Goal: Task Accomplishment & Management: Manage account settings

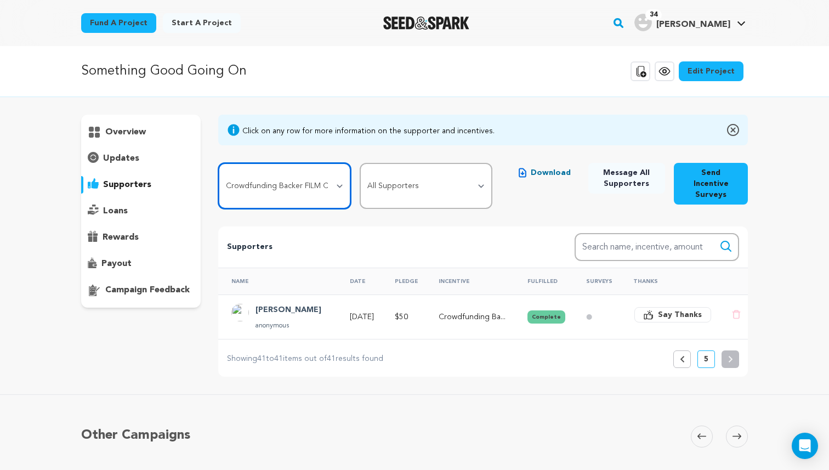
click at [326, 182] on select "All Incentives Social Media Shout Out Custom Thank You Card + Digital Playlist …" at bounding box center [284, 186] width 133 height 46
select select "111636"
click at [218, 163] on select "All Incentives Social Media Shout Out Custom Thank You Card + Digital Playlist …" at bounding box center [284, 186] width 133 height 46
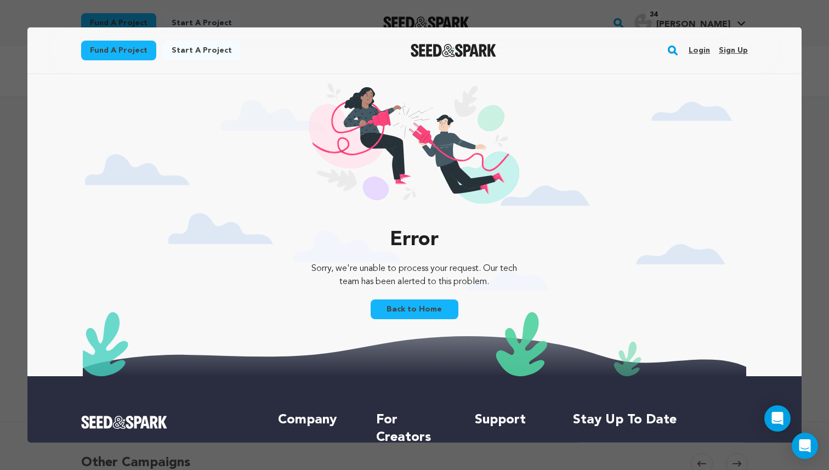
click at [700, 53] on link "Login" at bounding box center [699, 51] width 21 height 18
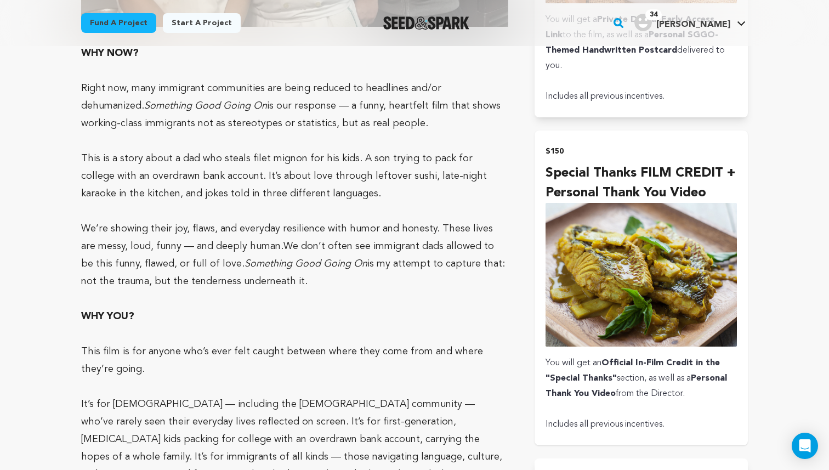
scroll to position [1936, 0]
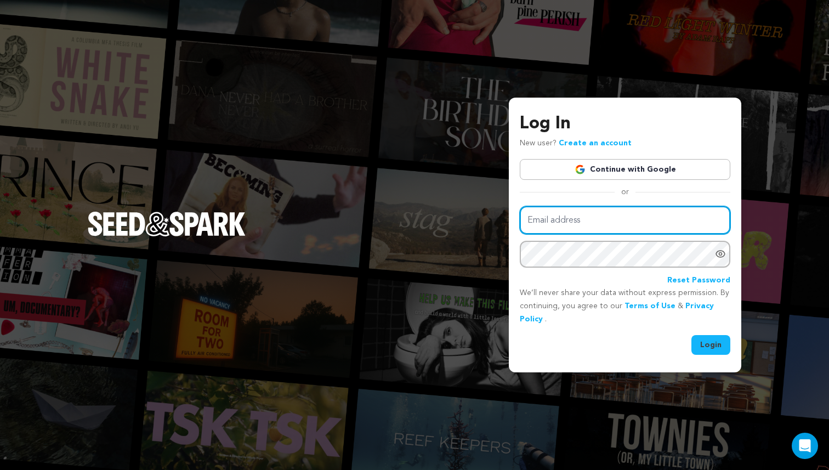
type input "arnold.setiadi@aya.yale.edu"
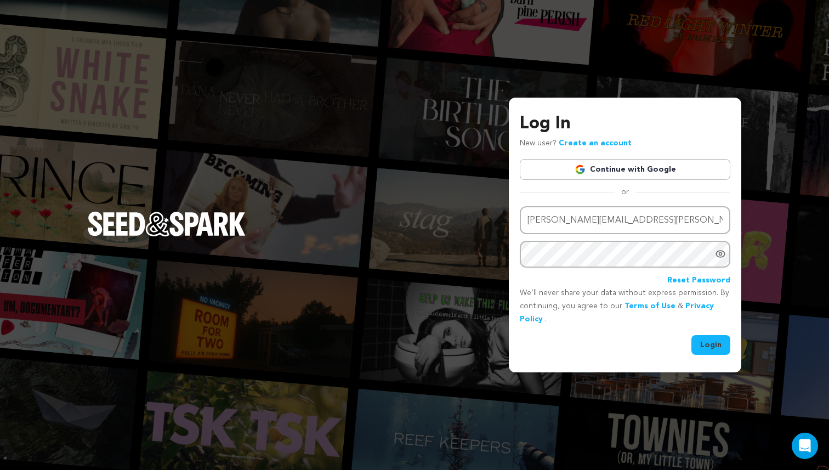
click at [707, 337] on button "Login" at bounding box center [711, 345] width 39 height 20
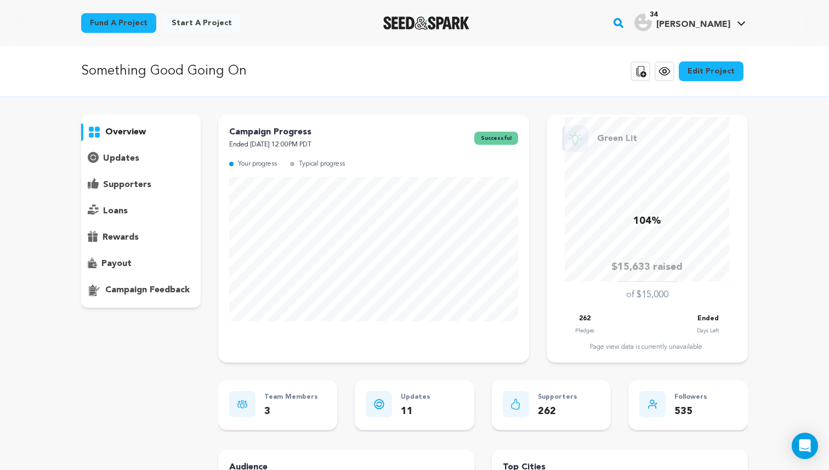
click at [139, 160] on div "updates" at bounding box center [141, 159] width 120 height 18
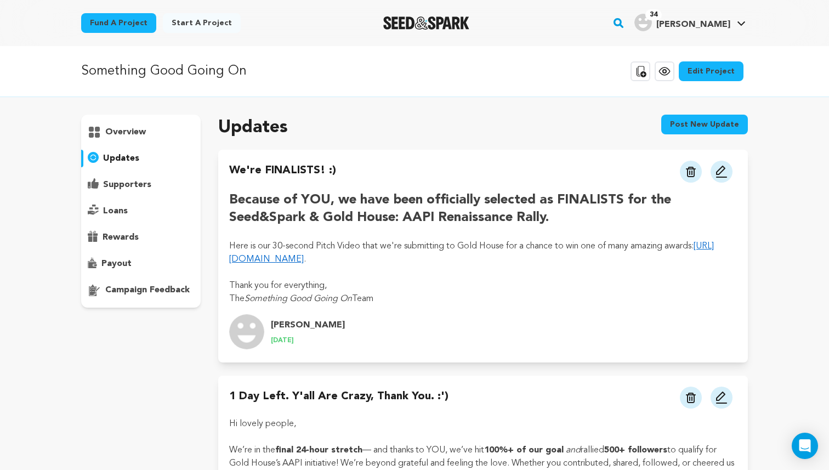
click at [131, 186] on p "supporters" at bounding box center [127, 184] width 48 height 13
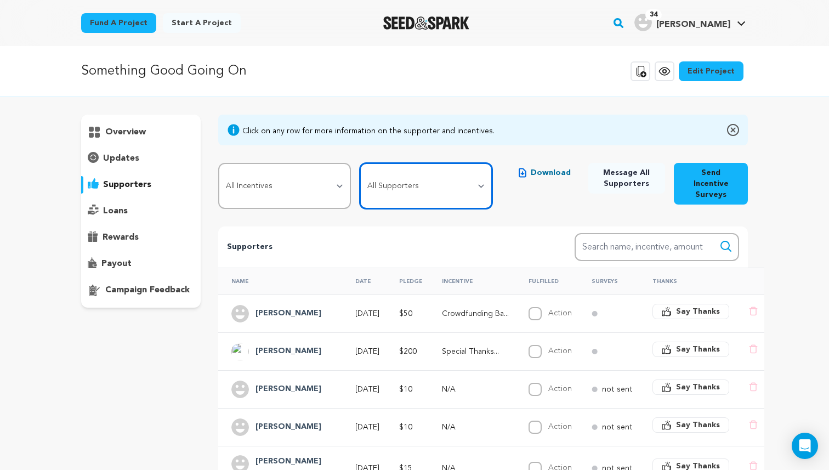
click at [434, 180] on select "All Supporters Survey not sent Survey incomplete Survey complete Incentive not …" at bounding box center [426, 186] width 133 height 46
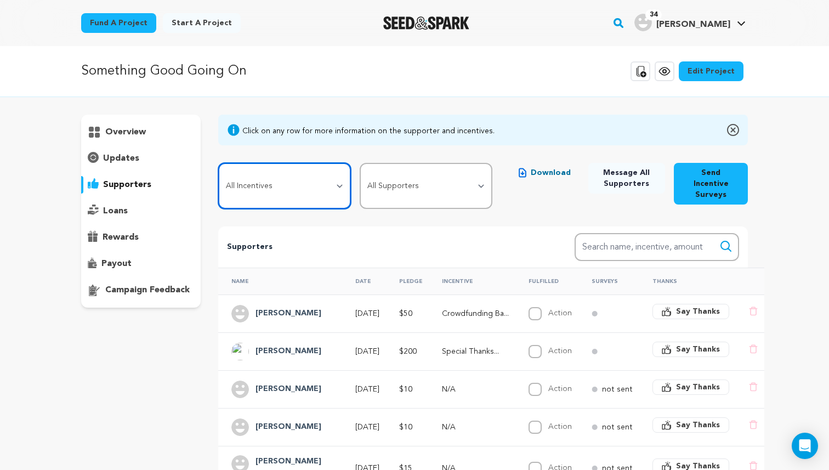
click at [301, 183] on select "All Incentives Social Media Shout Out Custom Thank You Card + Digital Playlist …" at bounding box center [284, 186] width 133 height 46
click at [218, 163] on select "All Incentives Social Media Shout Out Custom Thank You Card + Digital Playlist …" at bounding box center [284, 186] width 133 height 46
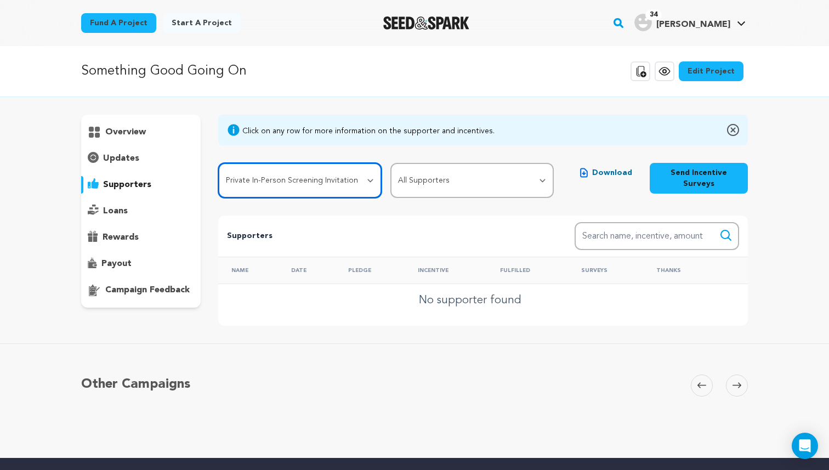
click at [310, 181] on select "All Incentives Social Media Shout Out Custom Thank You Card + Digital Playlist …" at bounding box center [299, 180] width 163 height 35
click at [218, 163] on select "All Incentives Social Media Shout Out Custom Thank You Card + Digital Playlist …" at bounding box center [299, 180] width 163 height 35
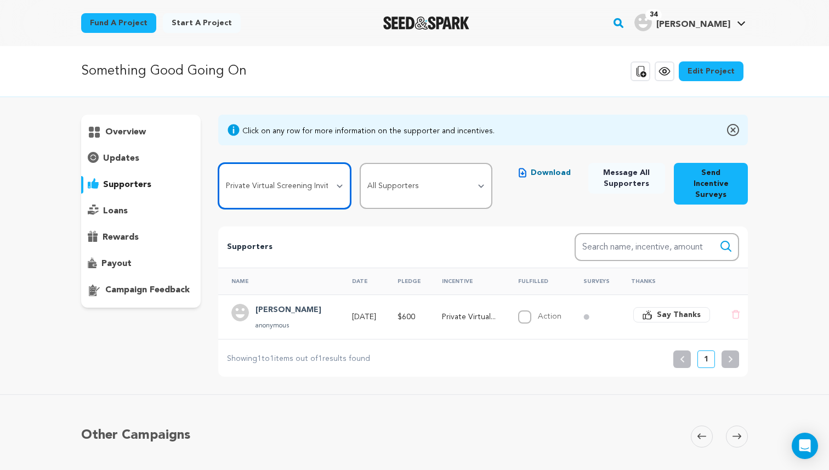
click at [315, 181] on select "All Incentives Social Media Shout Out Custom Thank You Card + Digital Playlist …" at bounding box center [284, 186] width 133 height 46
click at [218, 163] on select "All Incentives Social Media Shout Out Custom Thank You Card + Digital Playlist …" at bounding box center [284, 186] width 133 height 46
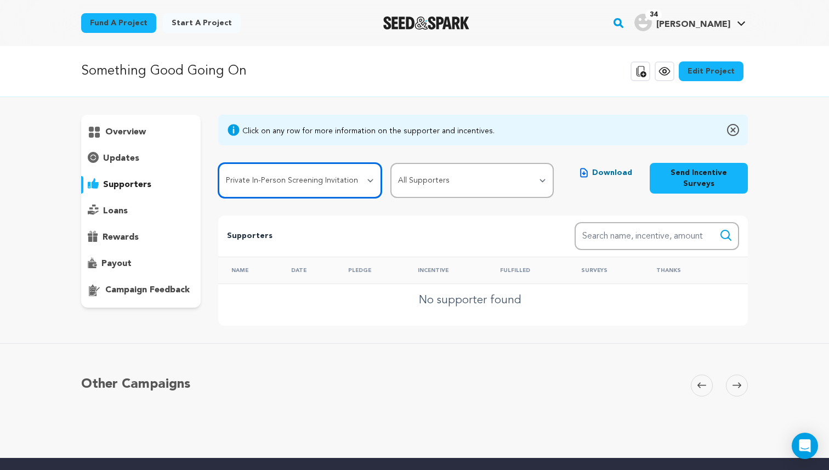
click at [316, 183] on select "All Incentives Social Media Shout Out Custom Thank You Card + Digital Playlist …" at bounding box center [299, 180] width 163 height 35
click at [218, 163] on select "All Incentives Social Media Shout Out Custom Thank You Card + Digital Playlist …" at bounding box center [299, 180] width 163 height 35
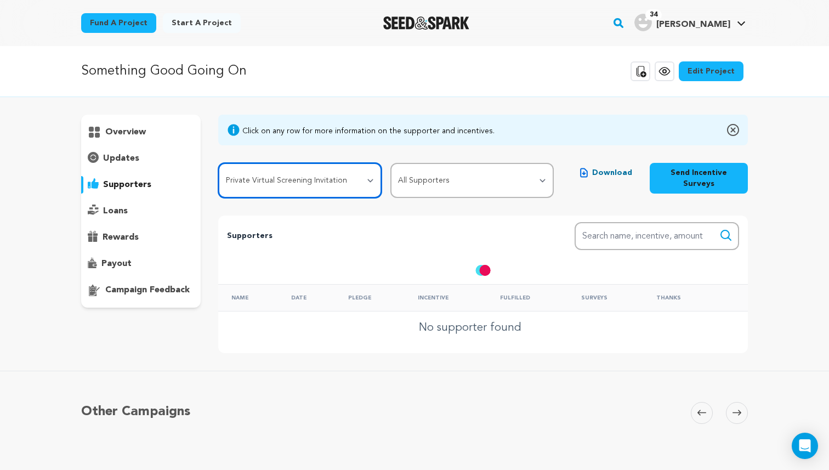
click at [305, 173] on select "All Incentives Social Media Shout Out Custom Thank You Card + Digital Playlist …" at bounding box center [299, 180] width 163 height 35
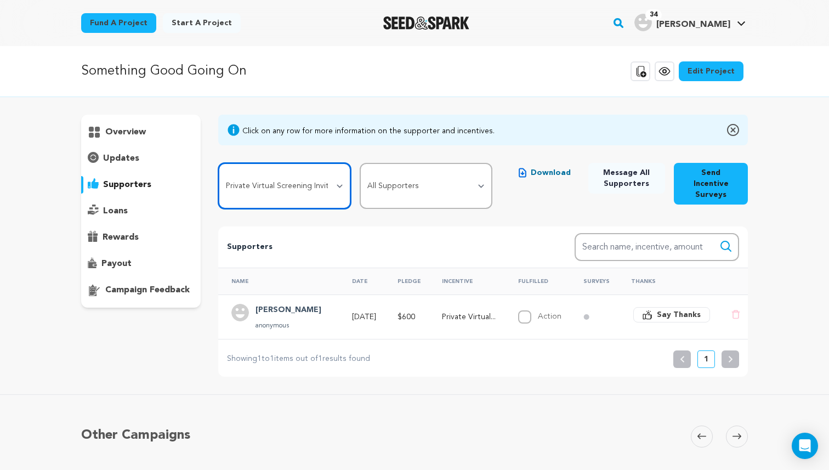
click at [218, 163] on select "All Incentives Social Media Shout Out Custom Thank You Card + Digital Playlist …" at bounding box center [284, 186] width 133 height 46
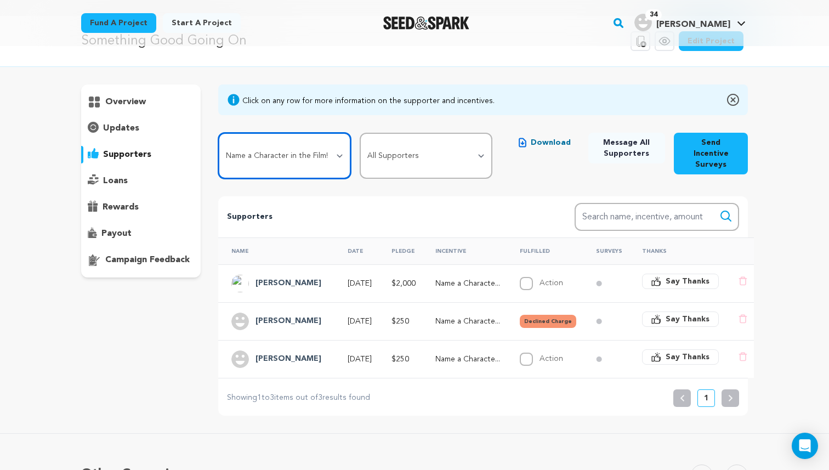
scroll to position [50, 0]
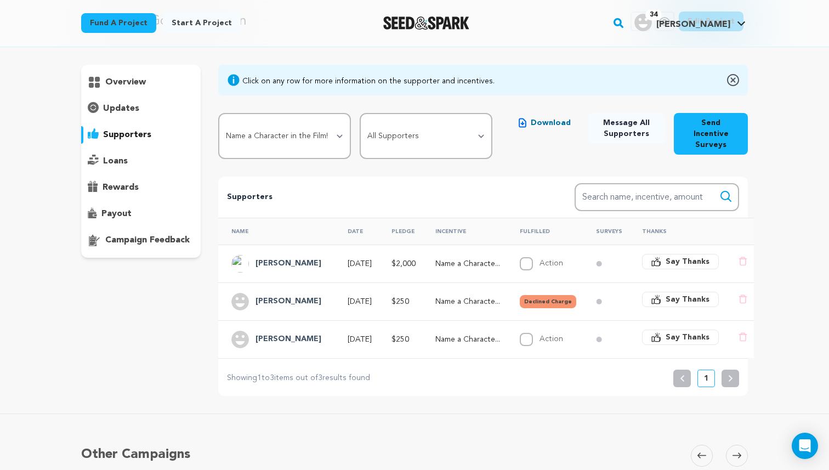
click at [495, 177] on div "Supporters Search Search name, incentive, amount" at bounding box center [483, 197] width 530 height 41
click at [319, 132] on select "All Incentives Social Media Shout Out Custom Thank You Card + Digital Playlist …" at bounding box center [284, 136] width 133 height 46
click at [218, 113] on select "All Incentives Social Media Shout Out Custom Thank You Card + Digital Playlist …" at bounding box center [284, 136] width 133 height 46
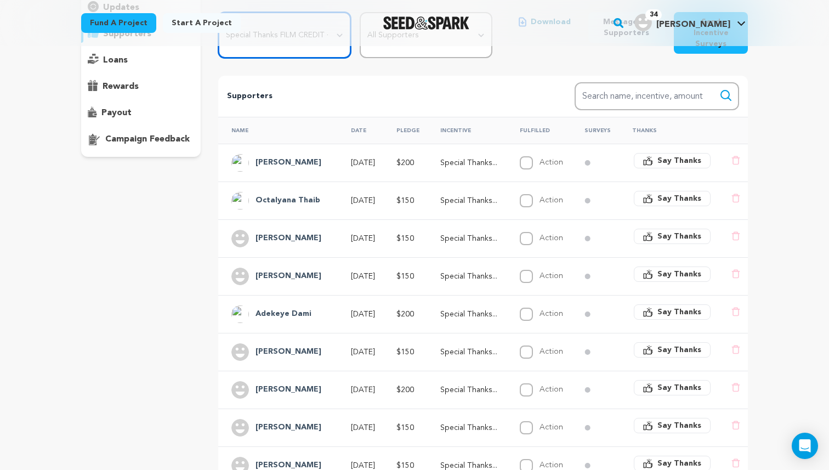
scroll to position [144, 0]
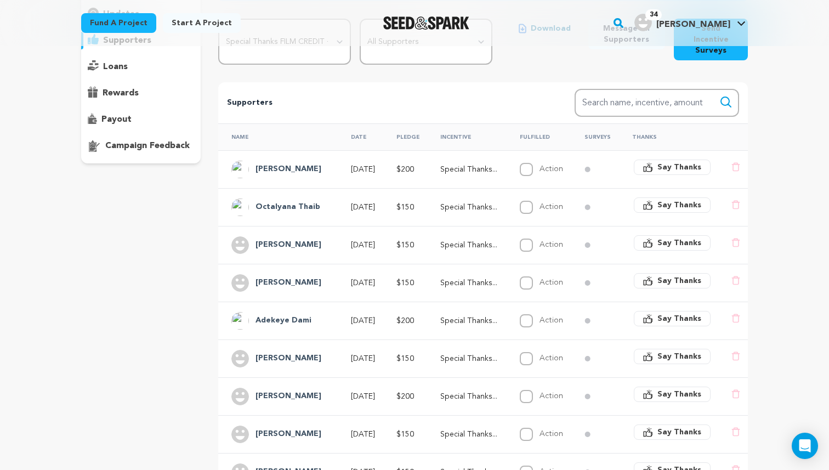
click at [295, 201] on h4 "Octalyana Thaib" at bounding box center [288, 207] width 65 height 13
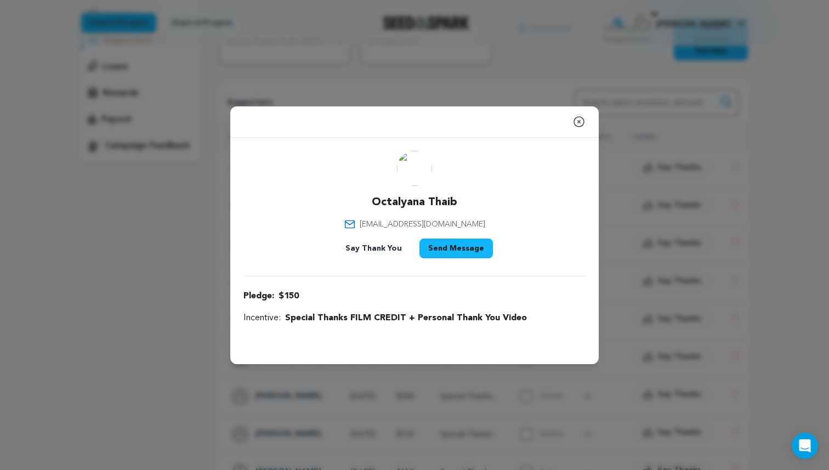
click at [458, 201] on div "Octalyana Thaib octathaib@gmail.com Say Thank You Send Message" at bounding box center [415, 207] width 342 height 112
click at [439, 200] on p "Octalyana Thaib" at bounding box center [415, 202] width 86 height 15
copy div "Octalyana Thaib"
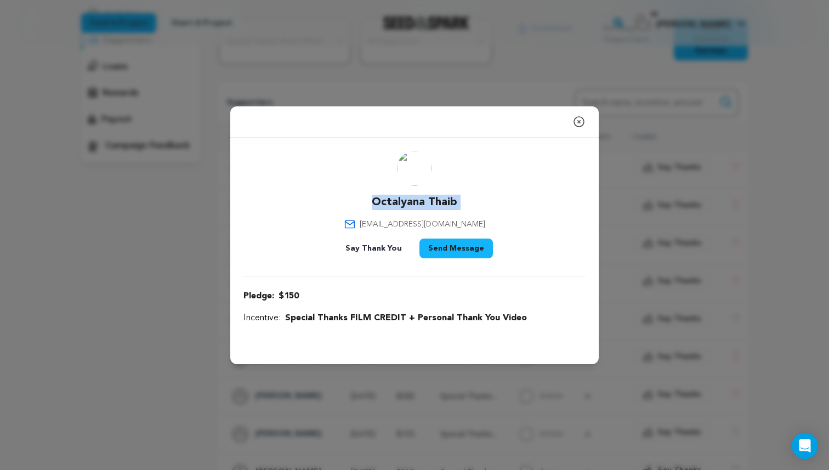
click at [578, 122] on icon "button" at bounding box center [579, 122] width 10 height 10
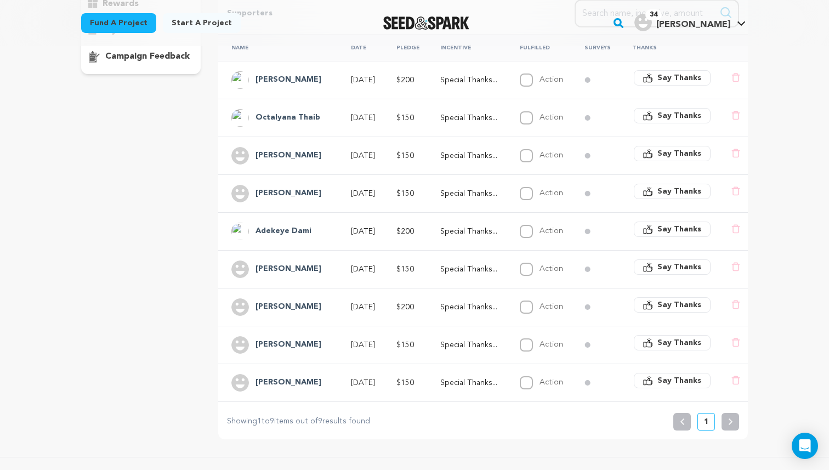
scroll to position [236, 0]
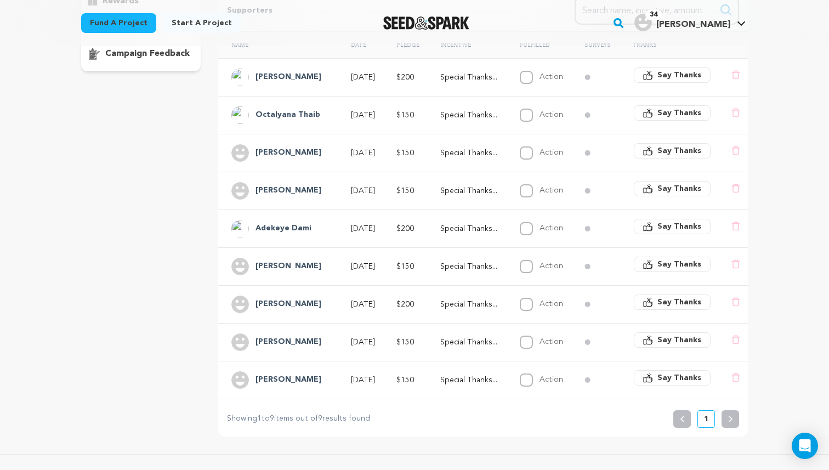
click at [270, 260] on h4 "Julian" at bounding box center [289, 266] width 66 height 13
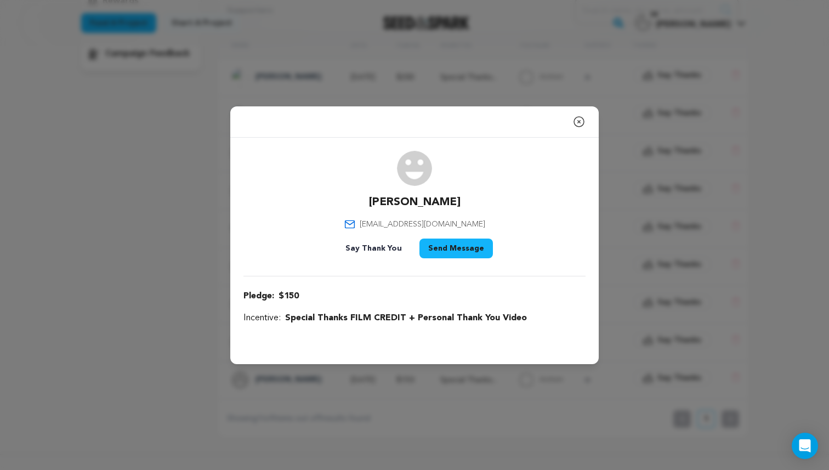
click at [580, 121] on icon "button" at bounding box center [579, 121] width 13 height 13
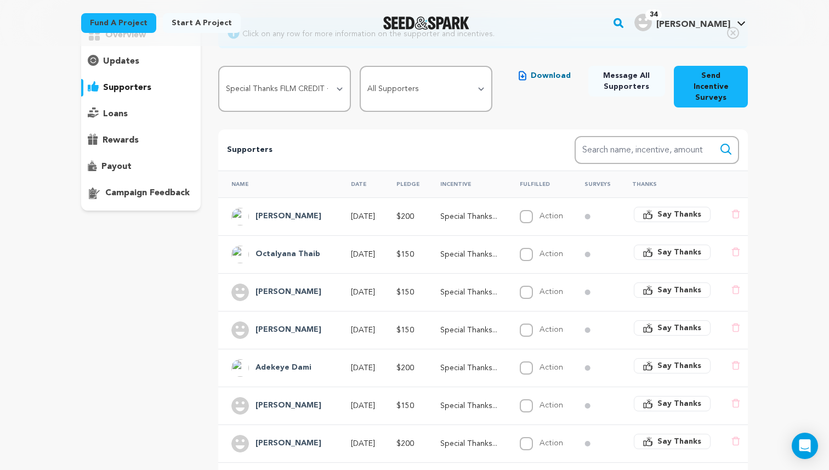
scroll to position [0, 0]
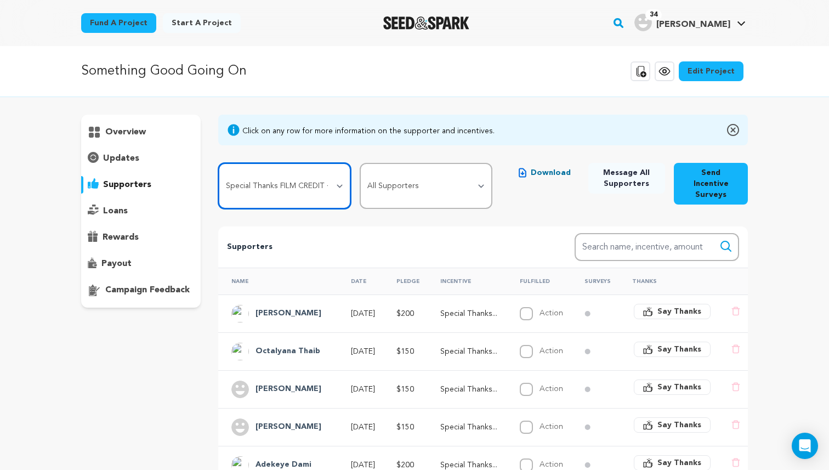
click at [313, 182] on select "All Incentives Social Media Shout Out Custom Thank You Card + Digital Playlist …" at bounding box center [284, 186] width 133 height 46
click at [218, 163] on select "All Incentives Social Media Shout Out Custom Thank You Card + Digital Playlist …" at bounding box center [284, 186] width 133 height 46
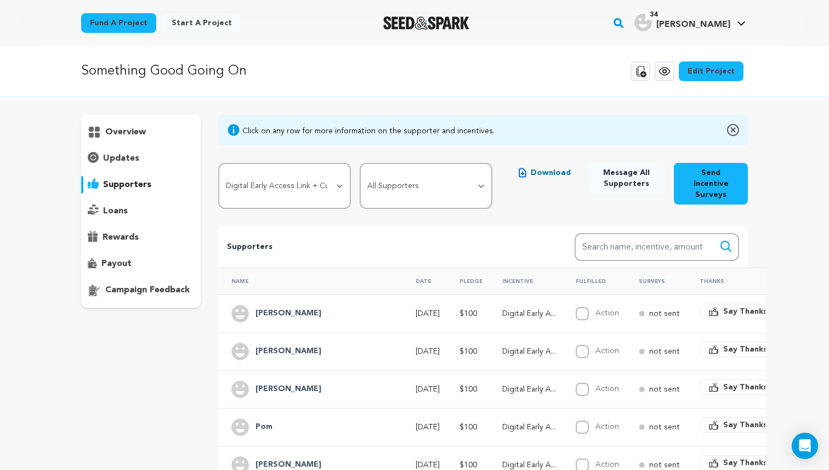
click at [329, 208] on div "Click on any row for more information on the supporter and incentives. All Ince…" at bounding box center [483, 422] width 530 height 615
click at [297, 185] on select "All Incentives Social Media Shout Out Custom Thank You Card + Digital Playlist …" at bounding box center [284, 186] width 133 height 46
click at [218, 163] on select "All Incentives Social Media Shout Out Custom Thank You Card + Digital Playlist …" at bounding box center [284, 186] width 133 height 46
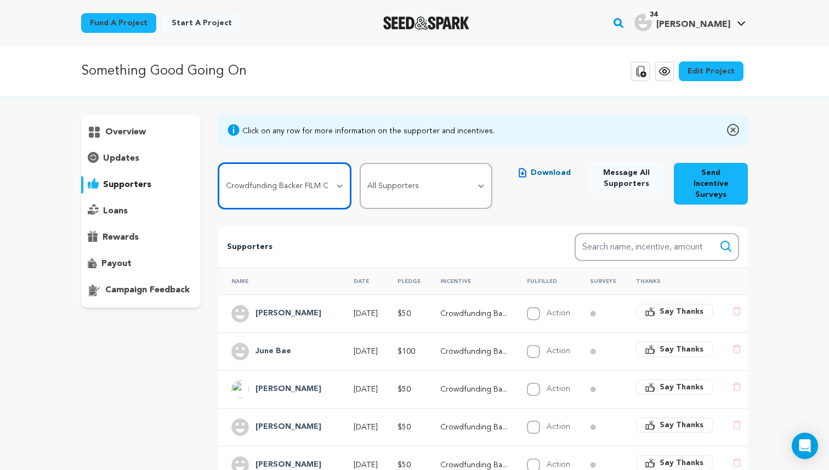
click at [286, 180] on select "All Incentives Social Media Shout Out Custom Thank You Card + Digital Playlist …" at bounding box center [284, 186] width 133 height 46
click at [218, 163] on select "All Incentives Social Media Shout Out Custom Thank You Card + Digital Playlist …" at bounding box center [284, 186] width 133 height 46
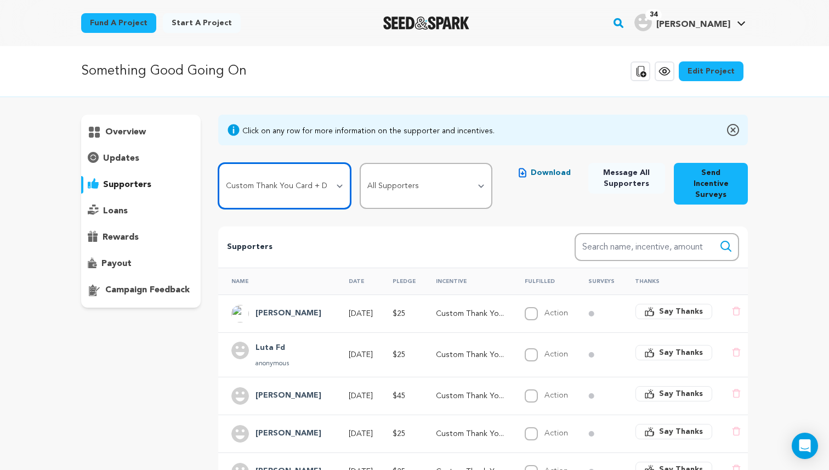
click at [284, 183] on select "All Incentives Social Media Shout Out Custom Thank You Card + Digital Playlist …" at bounding box center [284, 186] width 133 height 46
click at [218, 163] on select "All Incentives Social Media Shout Out Custom Thank You Card + Digital Playlist …" at bounding box center [284, 186] width 133 height 46
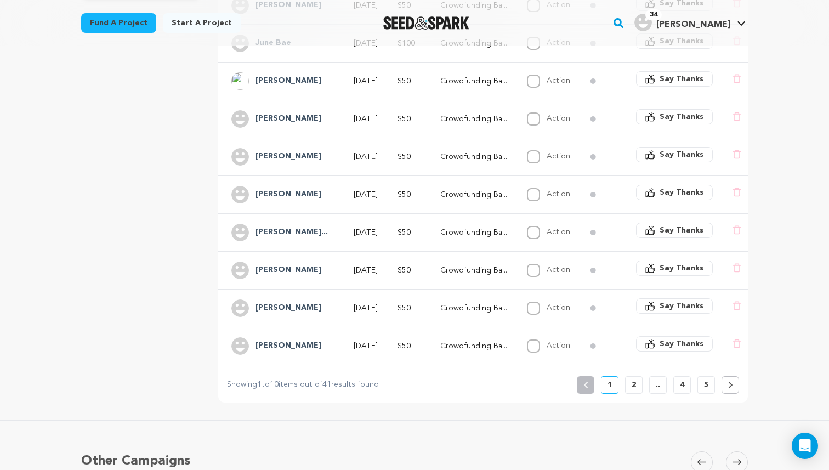
scroll to position [313, 0]
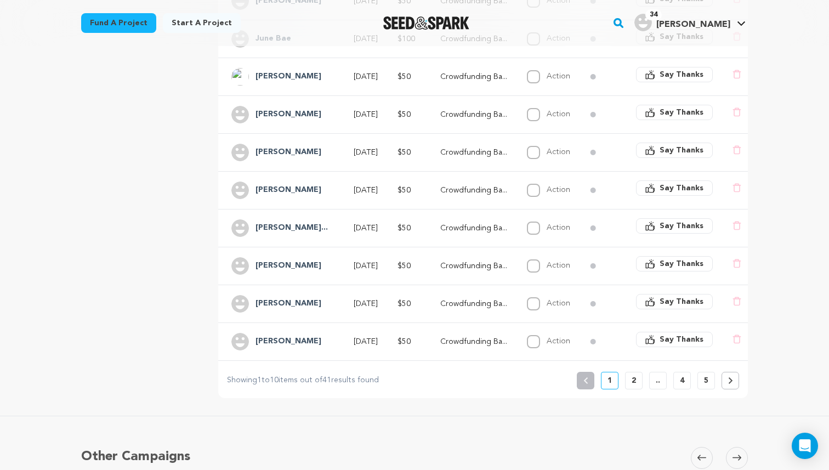
click at [706, 375] on p "5" at bounding box center [706, 380] width 4 height 11
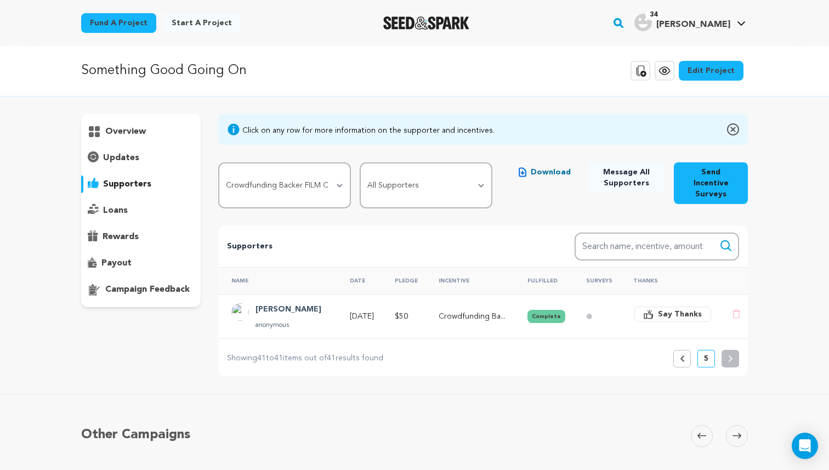
scroll to position [0, 0]
click at [686, 350] on button "Previous" at bounding box center [682, 359] width 18 height 18
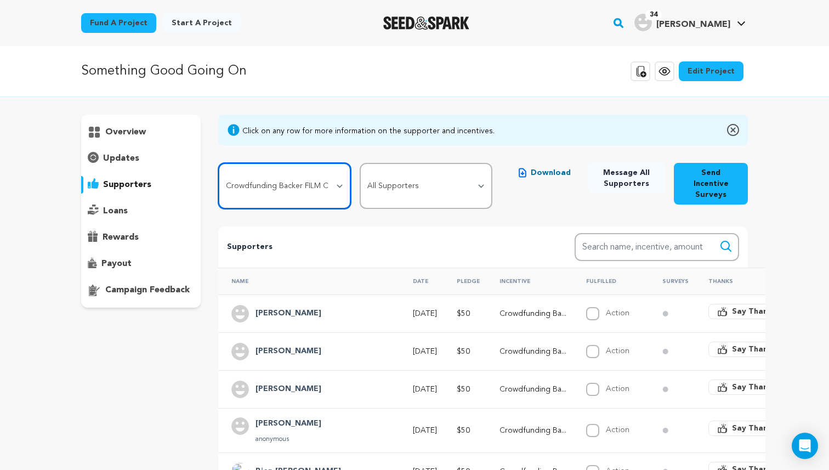
click at [308, 180] on select "All Incentives Social Media Shout Out Custom Thank You Card + Digital Playlist …" at bounding box center [284, 186] width 133 height 46
select select "111631"
click at [218, 163] on select "All Incentives Social Media Shout Out Custom Thank You Card + Digital Playlist …" at bounding box center [284, 186] width 133 height 46
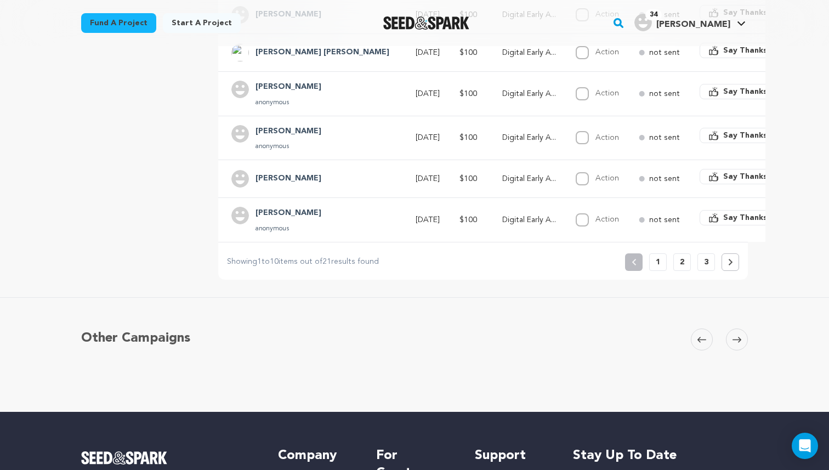
scroll to position [412, 0]
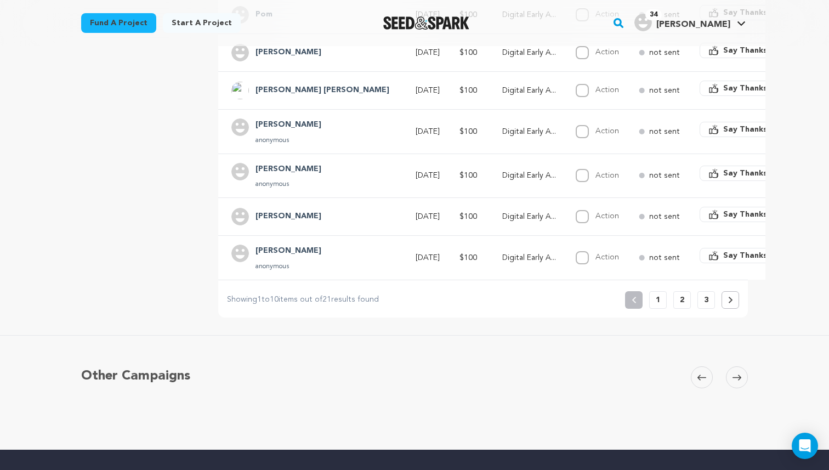
click at [709, 291] on button "3" at bounding box center [707, 300] width 18 height 18
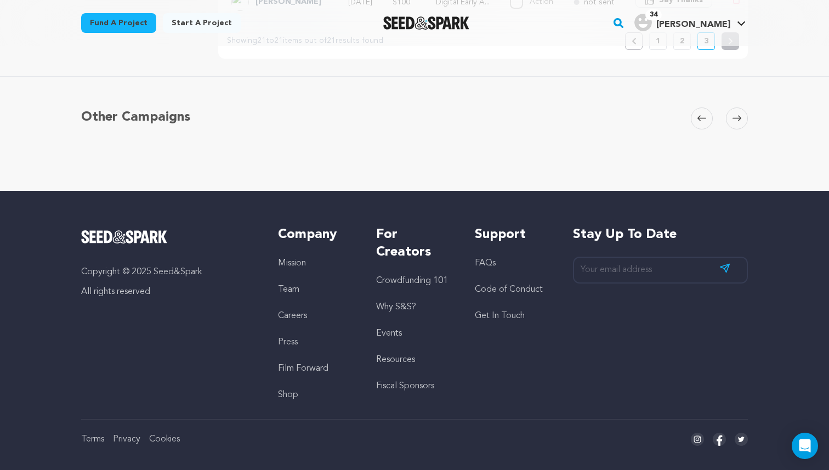
scroll to position [0, 0]
